Goal: Information Seeking & Learning: Check status

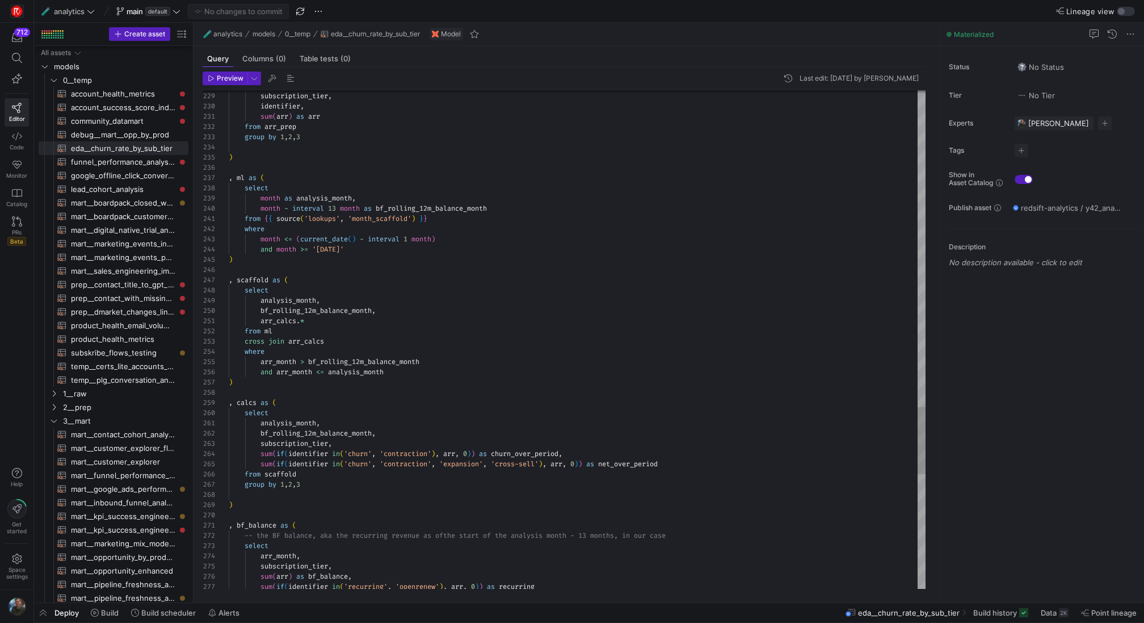
scroll to position [8, 0]
